Goal: Book appointment/travel/reservation

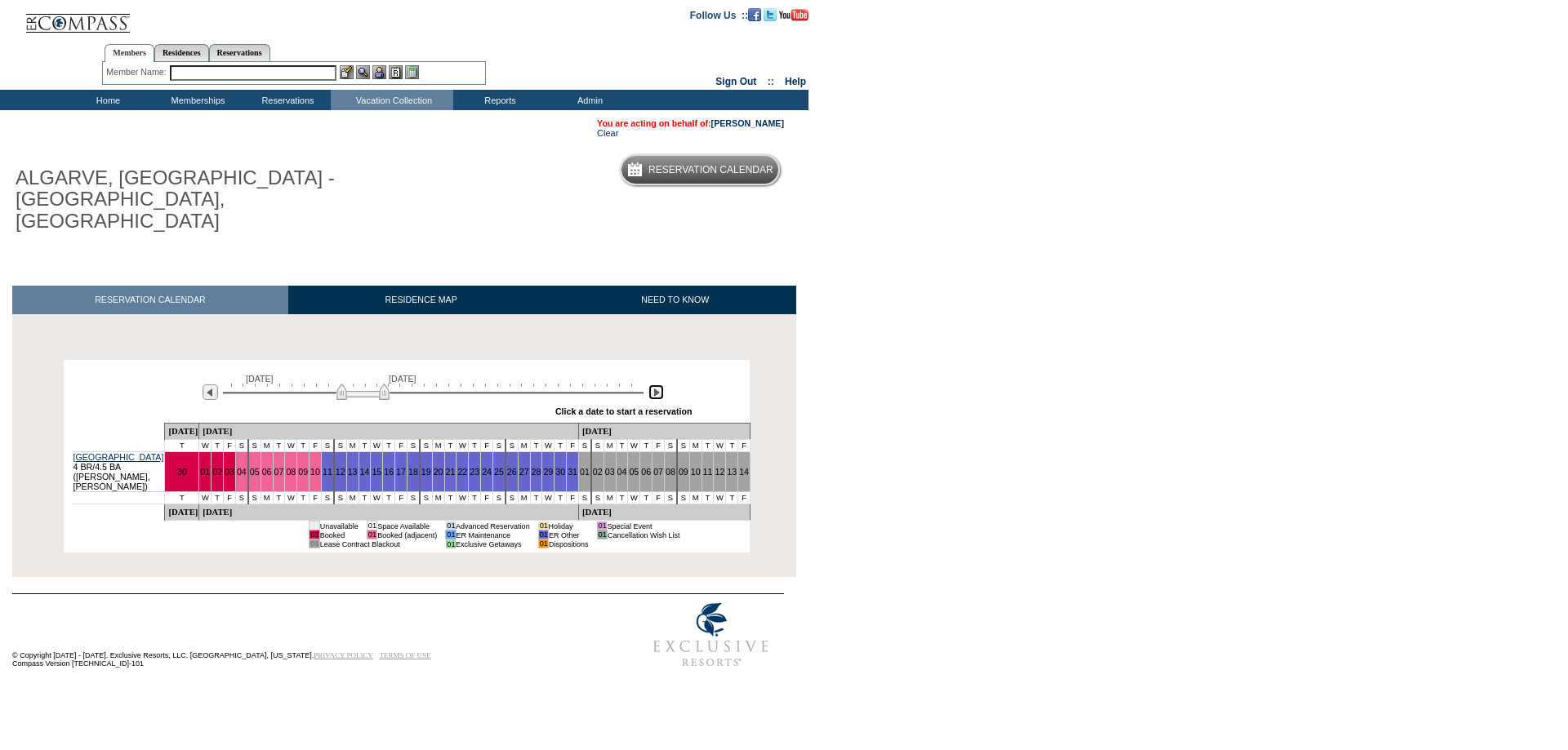
click at [655, 384] on img at bounding box center [656, 392] width 16 height 16
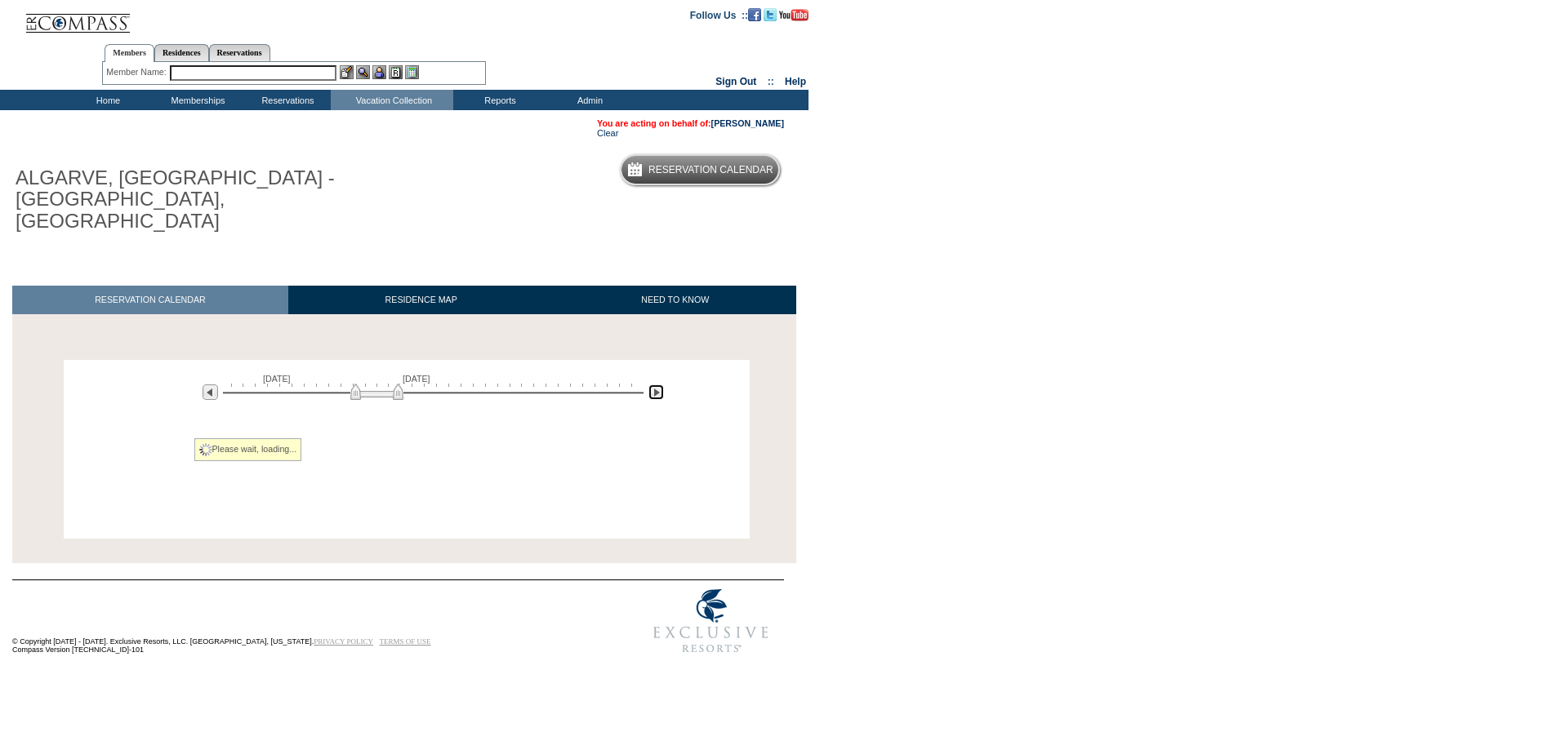
click at [655, 384] on img at bounding box center [656, 392] width 16 height 16
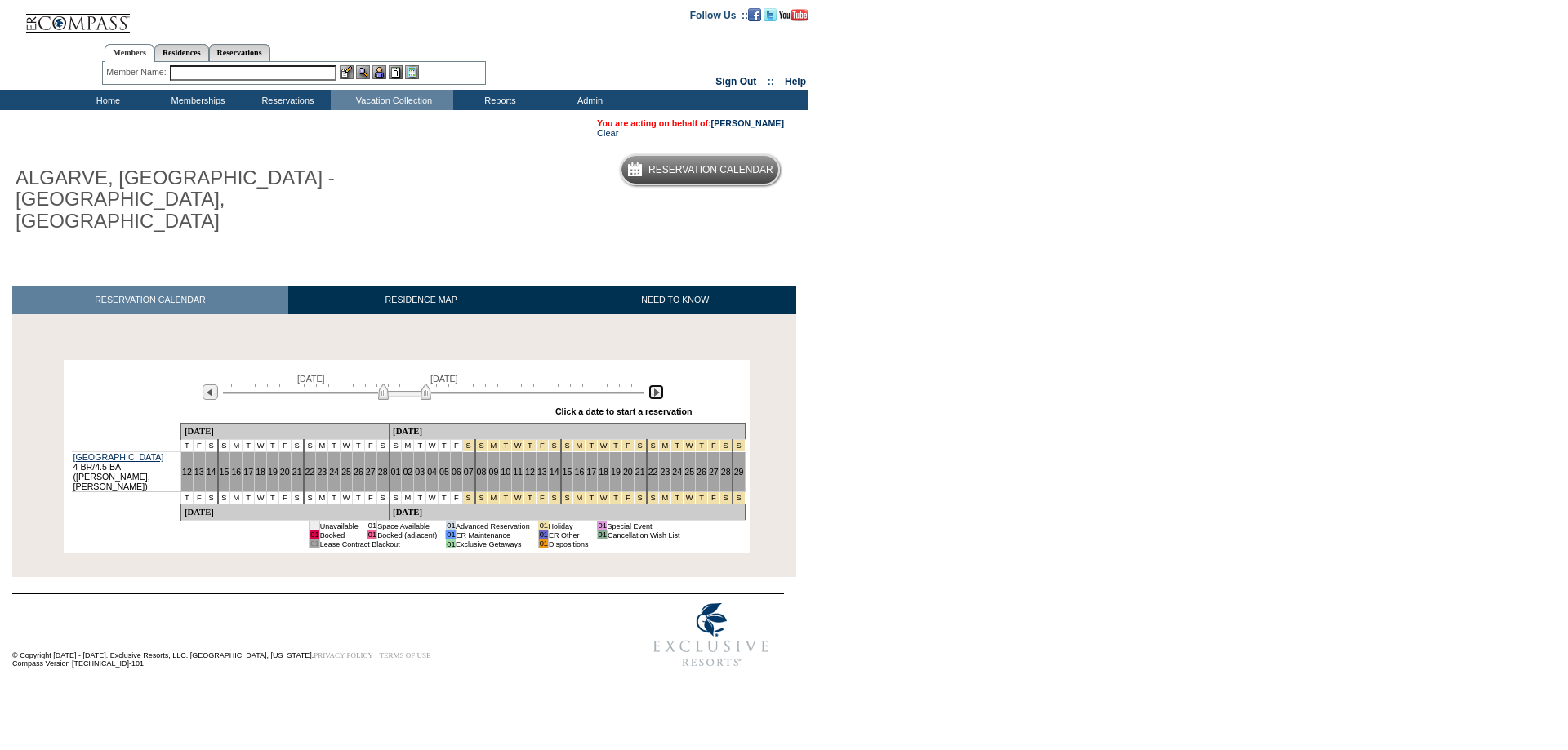
click at [655, 384] on img at bounding box center [656, 392] width 16 height 16
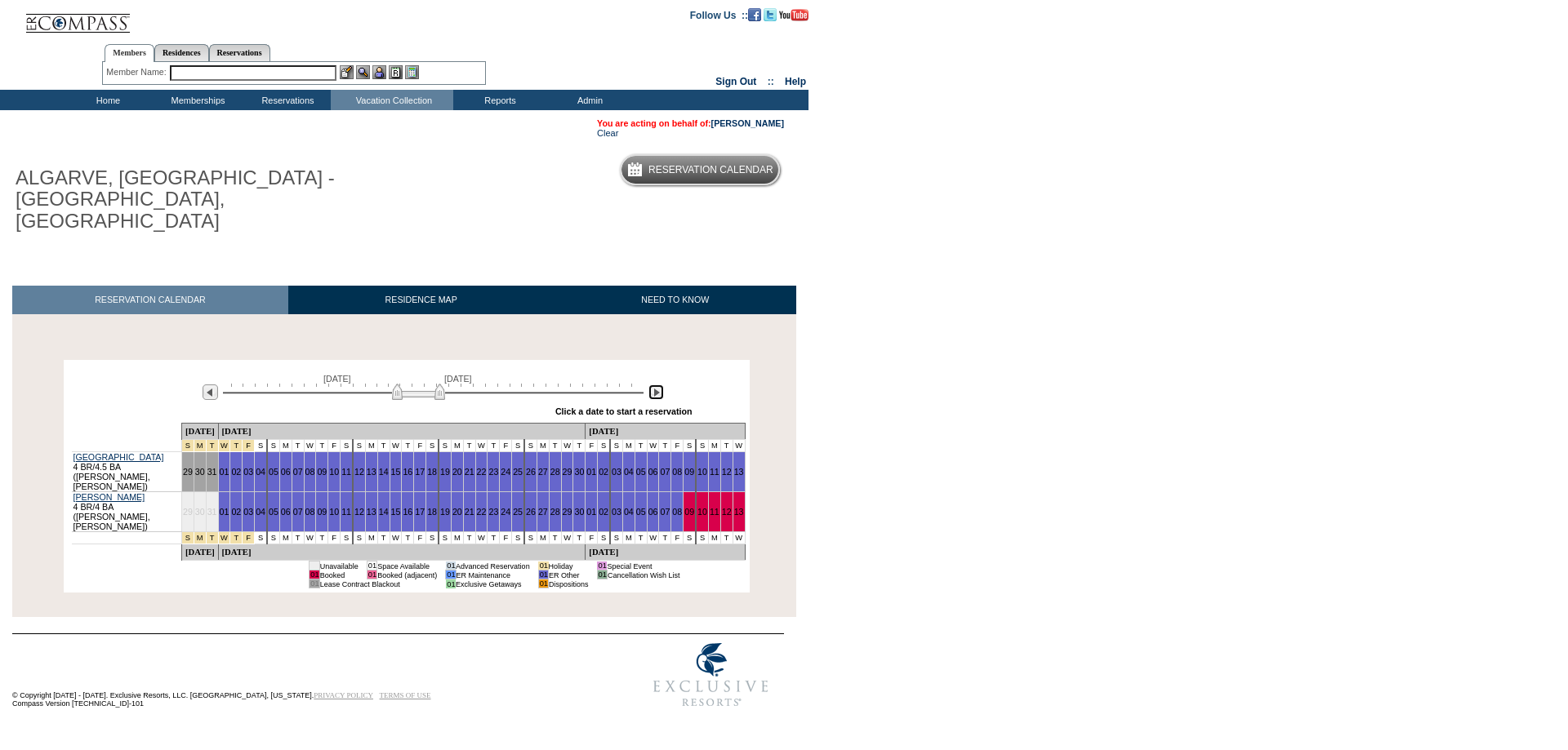
click at [655, 384] on img at bounding box center [656, 392] width 16 height 16
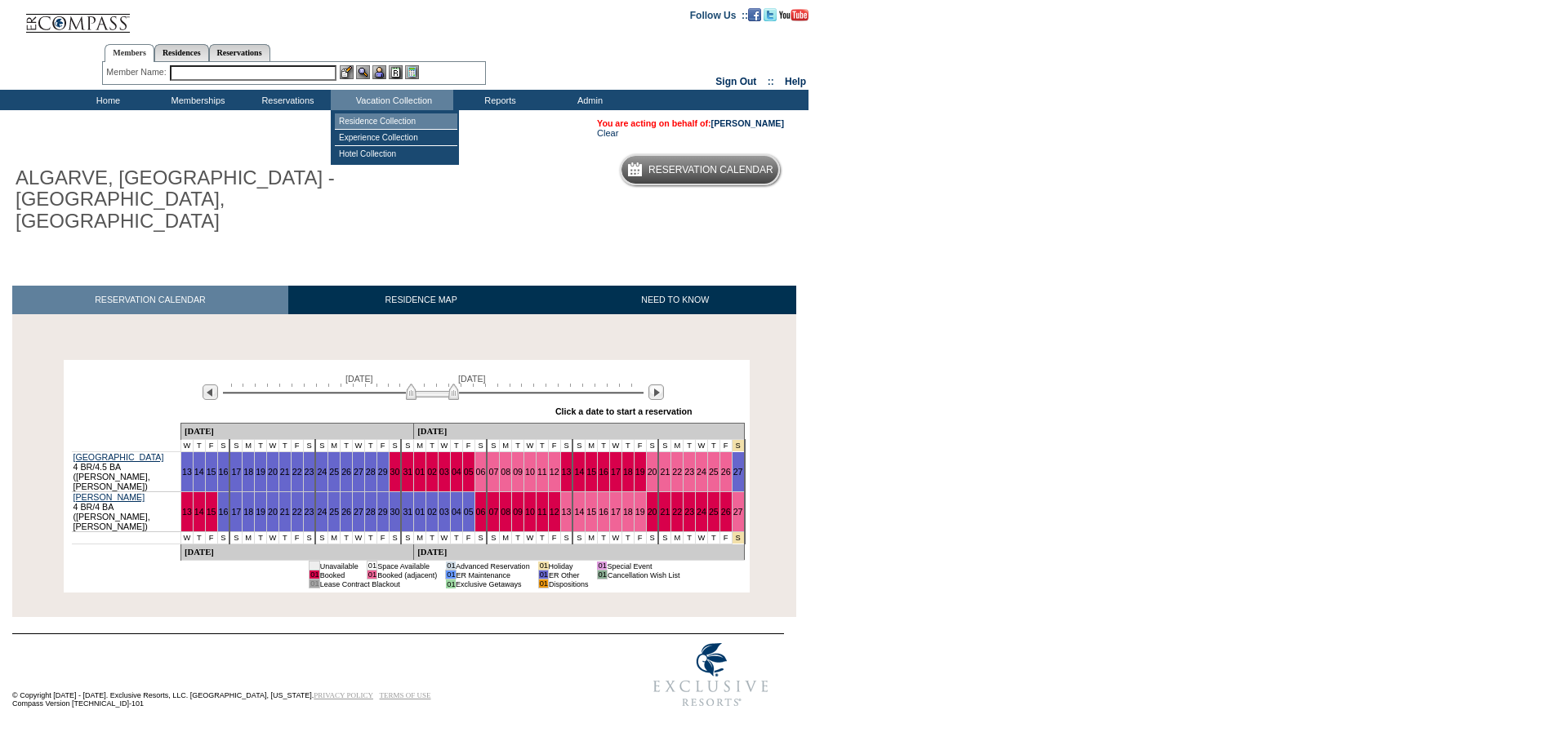
click at [399, 118] on td "Residence Collection" at bounding box center [396, 122] width 123 height 17
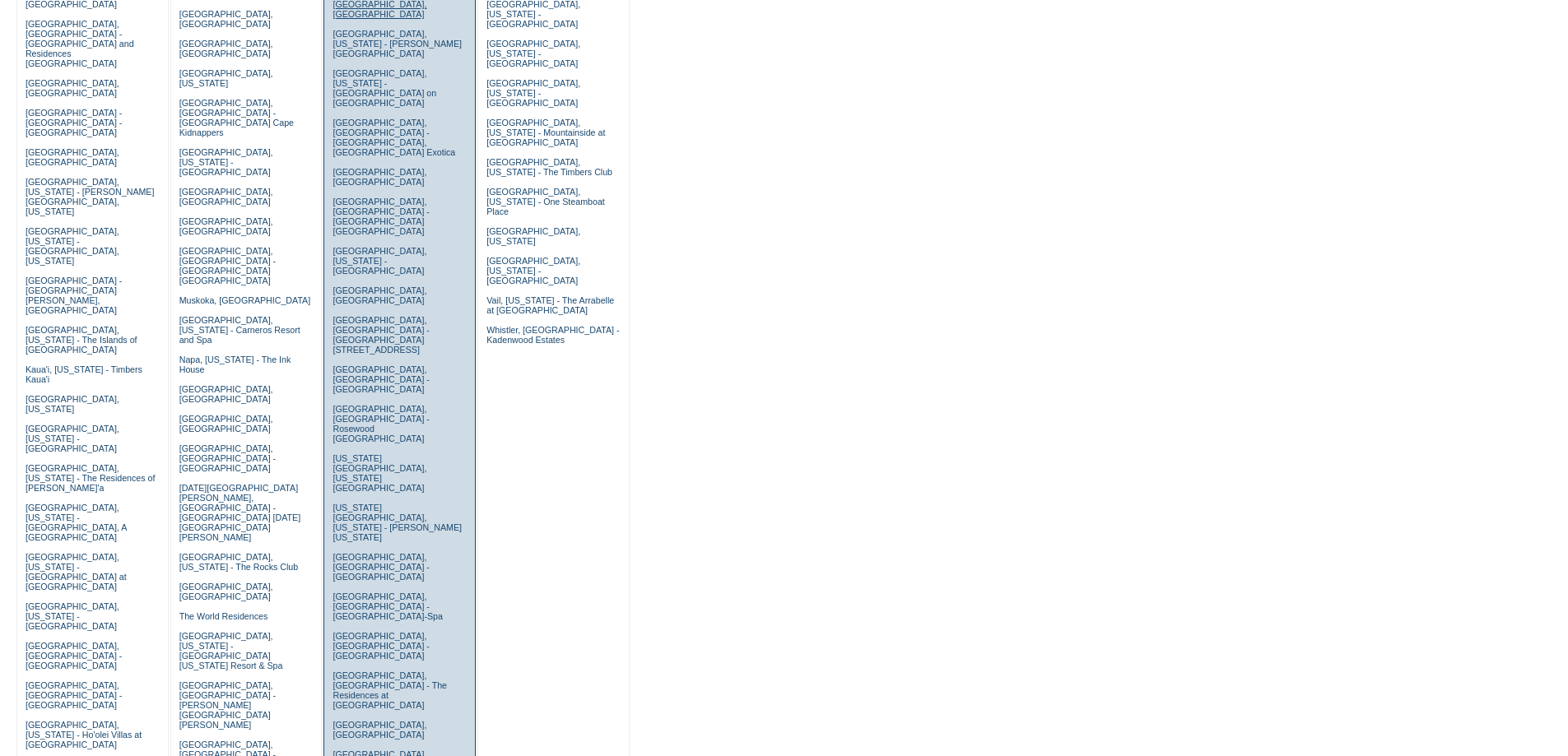
scroll to position [329, 0]
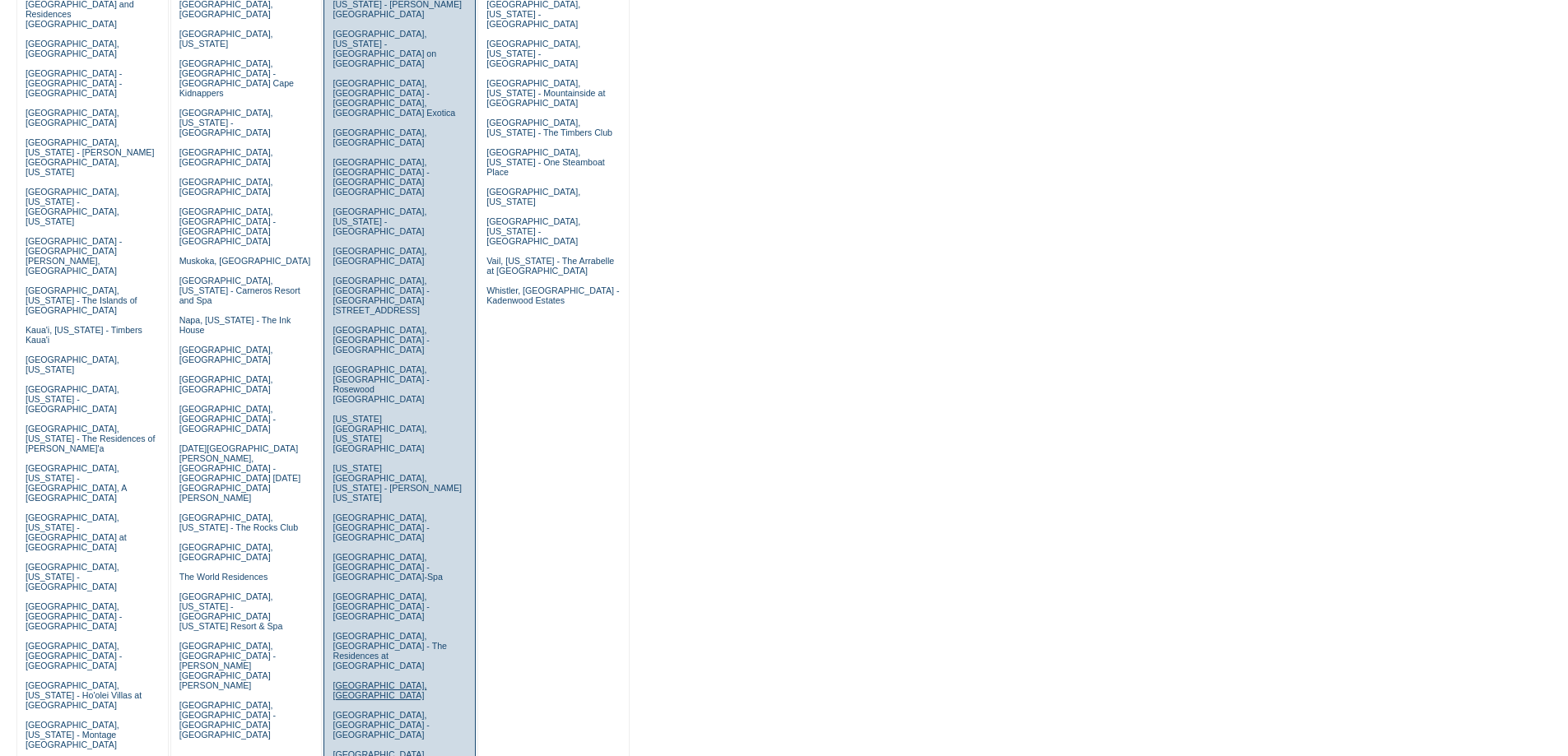
click at [400, 681] on link "[GEOGRAPHIC_DATA], [GEOGRAPHIC_DATA]" at bounding box center [379, 690] width 94 height 20
